Goal: Transaction & Acquisition: Purchase product/service

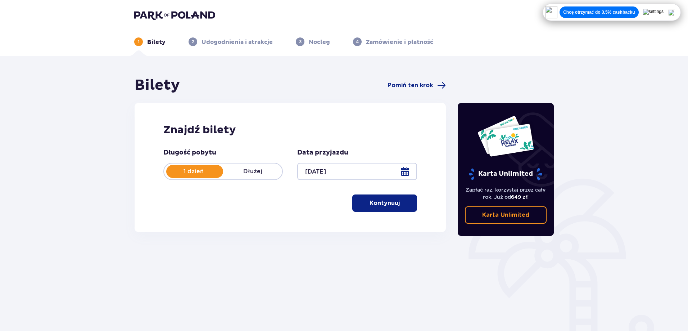
click at [375, 204] on p "Kontynuuj" at bounding box center [384, 203] width 30 height 8
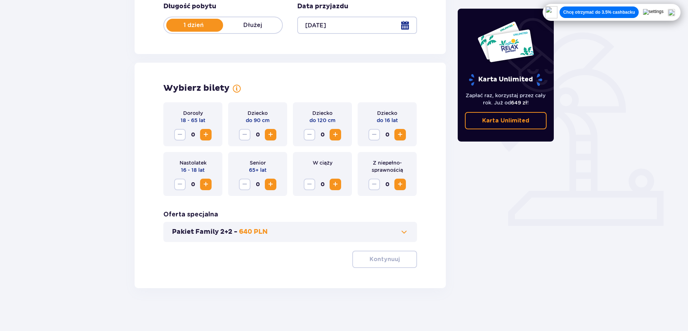
scroll to position [146, 0]
click at [210, 179] on button "Increase" at bounding box center [206, 184] width 12 height 12
click at [209, 132] on span "Increase" at bounding box center [205, 134] width 9 height 9
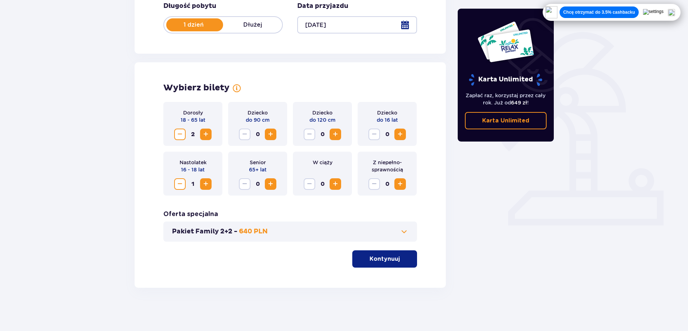
click at [382, 237] on div "Pakiet Family 2+2 - 640 PLN" at bounding box center [290, 231] width 254 height 20
click at [408, 232] on div "Pakiet Family 2+2 - 640 PLN" at bounding box center [290, 231] width 254 height 20
click at [407, 231] on span at bounding box center [404, 231] width 9 height 9
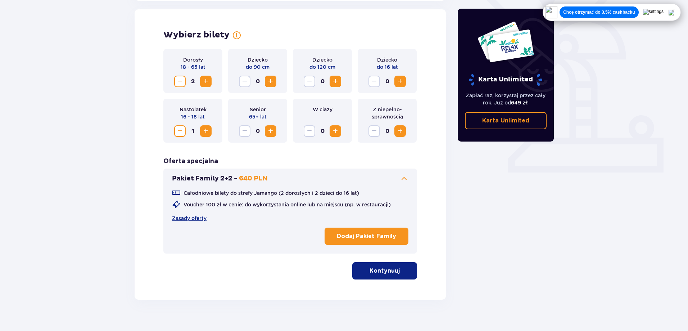
scroll to position [200, 0]
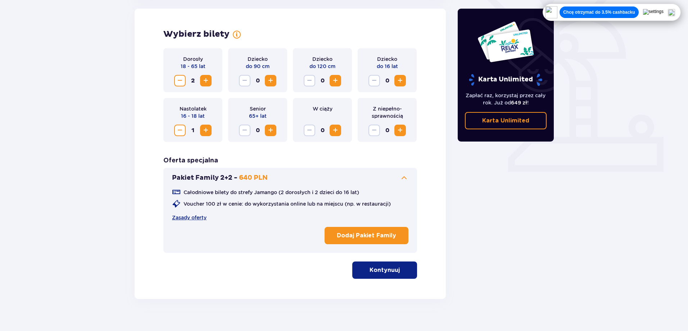
click at [379, 269] on p "Kontynuuj" at bounding box center [384, 270] width 30 height 8
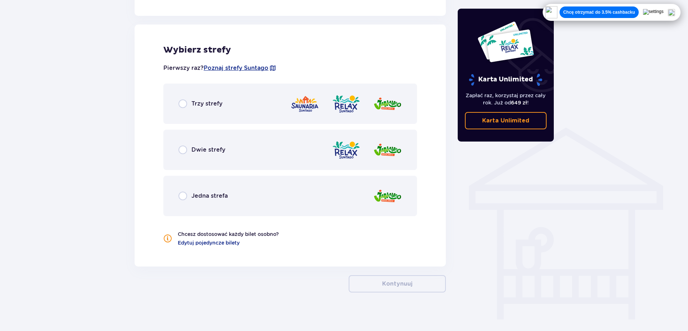
scroll to position [461, 0]
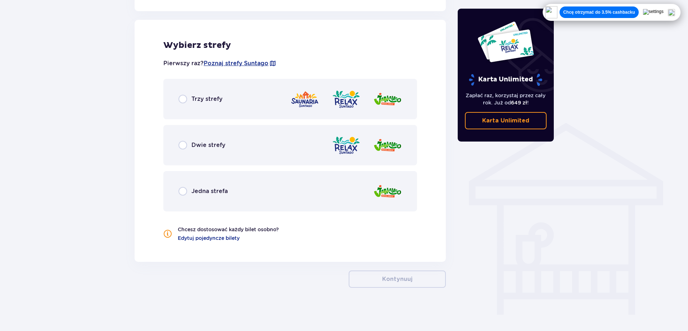
click at [243, 147] on div "Dwie strefy" at bounding box center [290, 145] width 254 height 40
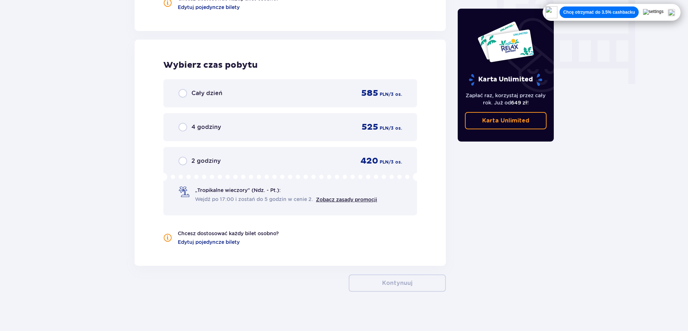
scroll to position [696, 0]
